Goal: Task Accomplishment & Management: Use online tool/utility

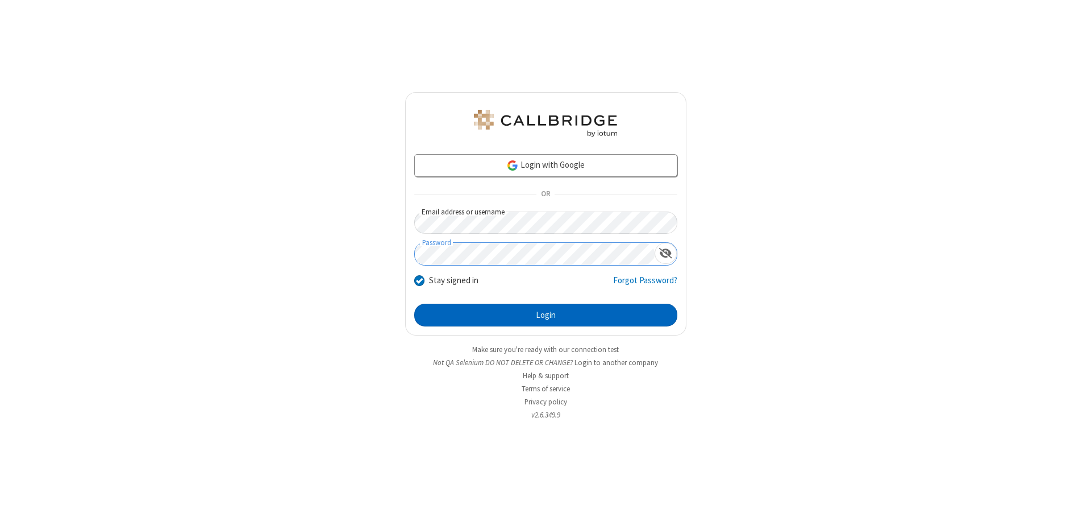
click at [546, 315] on button "Login" at bounding box center [545, 315] width 263 height 23
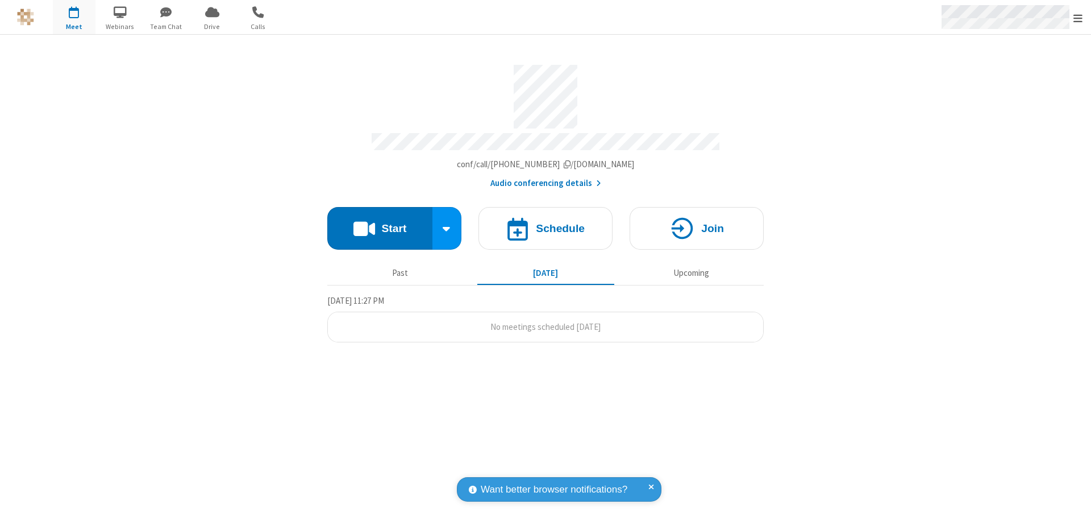
click at [1078, 18] on span "Open menu" at bounding box center [1078, 18] width 9 height 11
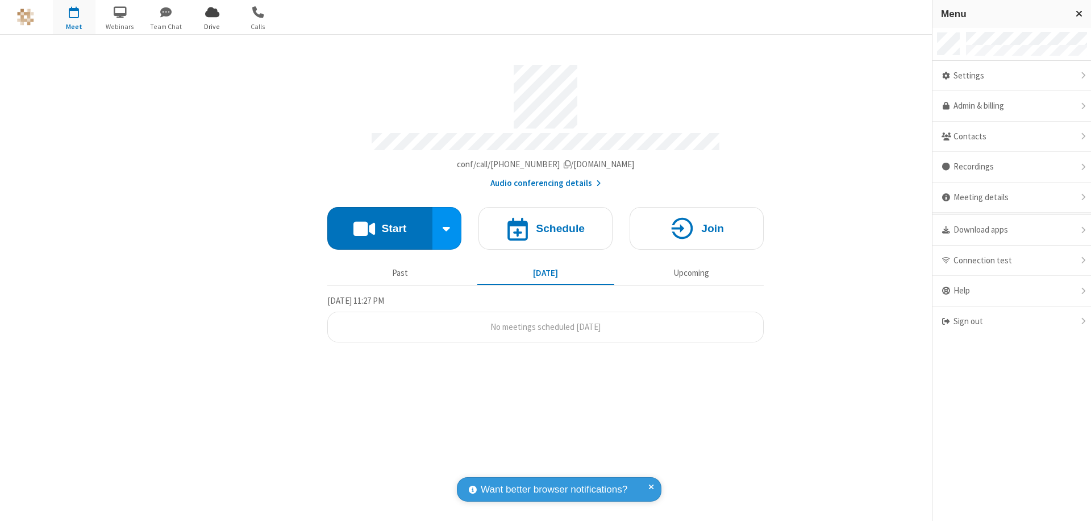
click at [212, 26] on span "Drive" at bounding box center [212, 27] width 43 height 10
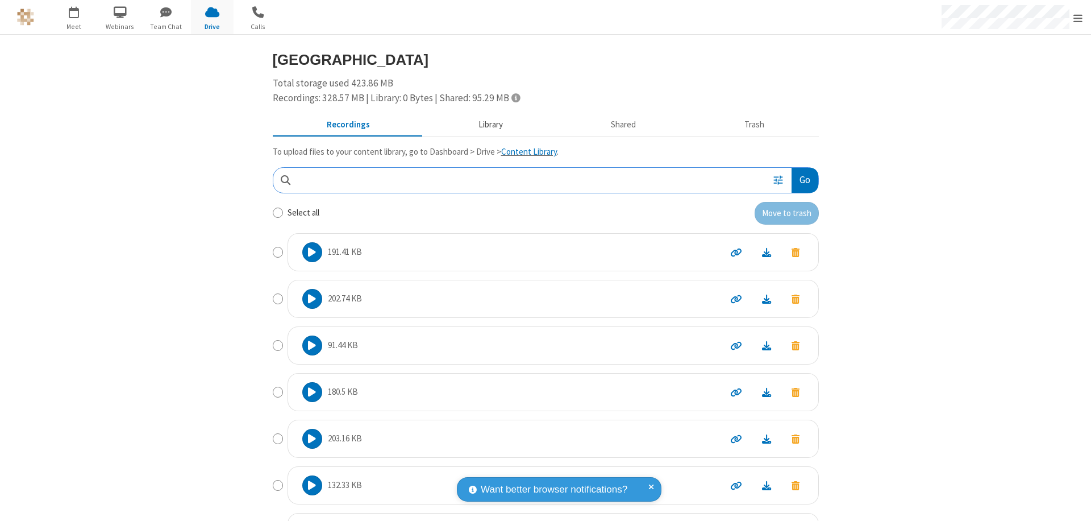
click at [485, 124] on button "Library" at bounding box center [490, 125] width 133 height 22
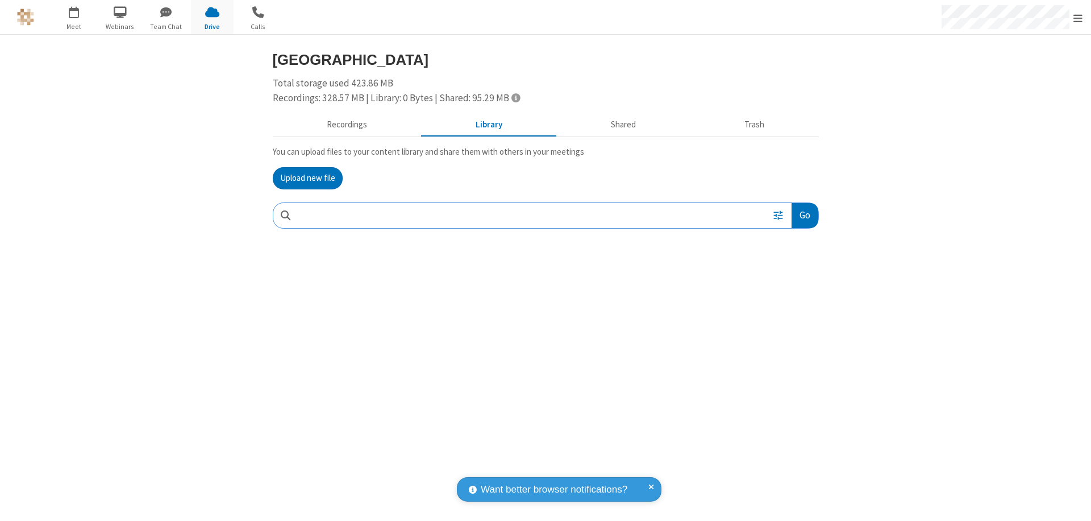
click at [307, 178] on button "Upload new file" at bounding box center [308, 178] width 70 height 23
